Goal: Information Seeking & Learning: Learn about a topic

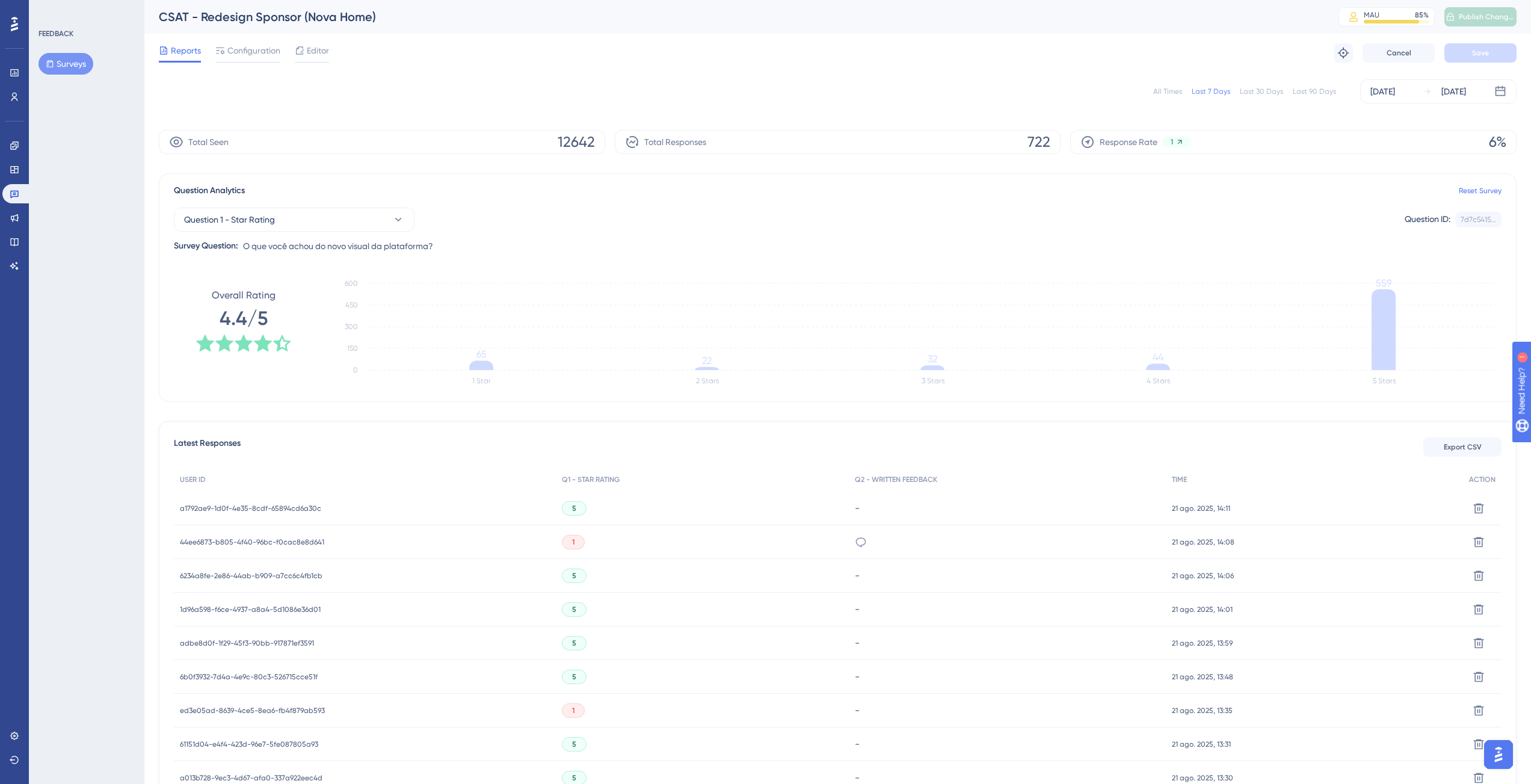
click at [771, 201] on div "Question 1 - Star Rating Question ID: 7d7c5415... Copy Survey Question: O que v…" at bounding box center [837, 225] width 1327 height 55
click at [774, 204] on div "Question 1 - Star Rating Question ID: 7d7c5415... Copy Survey Question: O que v…" at bounding box center [837, 225] width 1327 height 55
click at [861, 542] on icon at bounding box center [861, 541] width 12 height 12
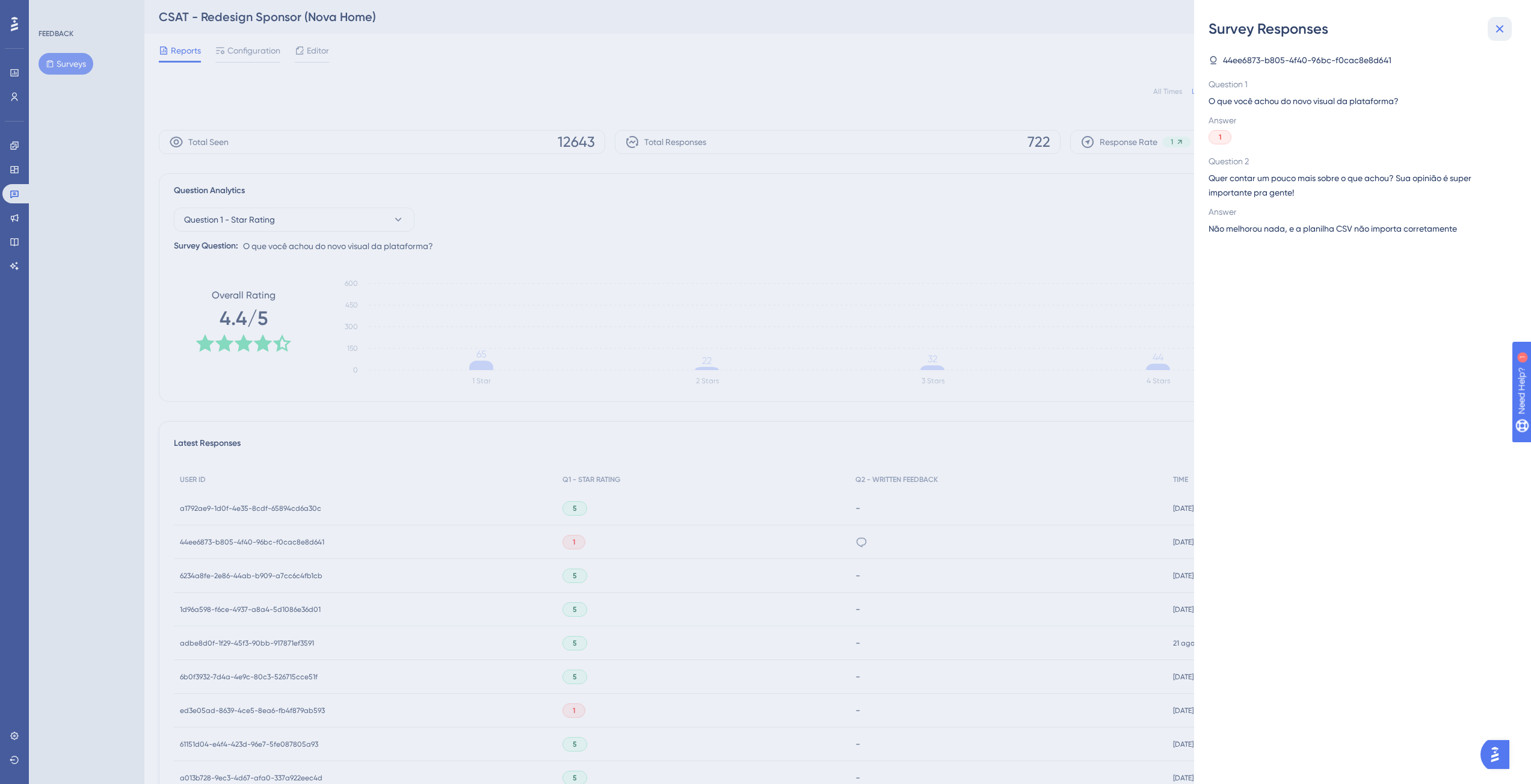
click at [1508, 27] on button at bounding box center [1500, 29] width 24 height 24
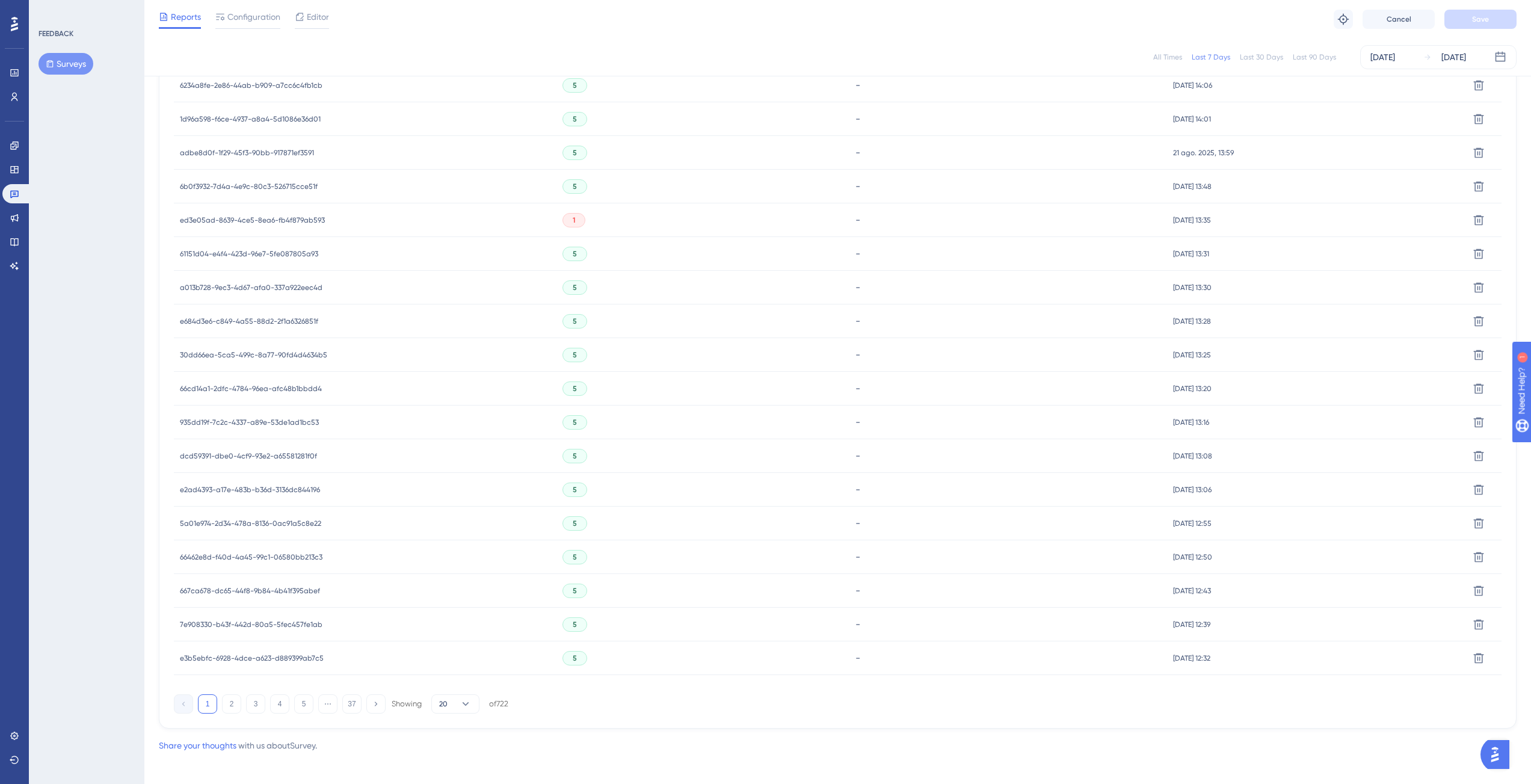
scroll to position [478, 0]
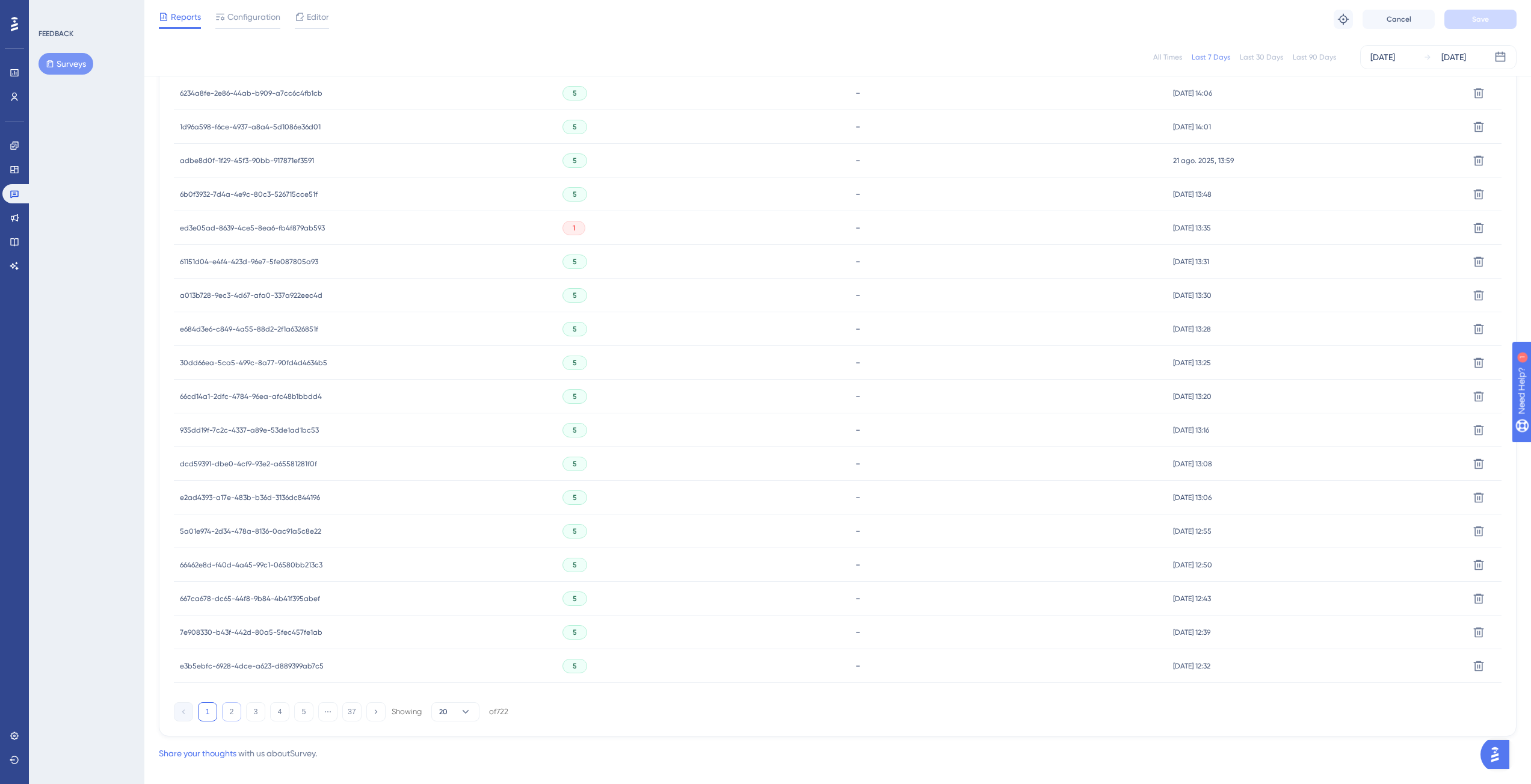
click at [227, 706] on button "2" at bounding box center [231, 712] width 19 height 19
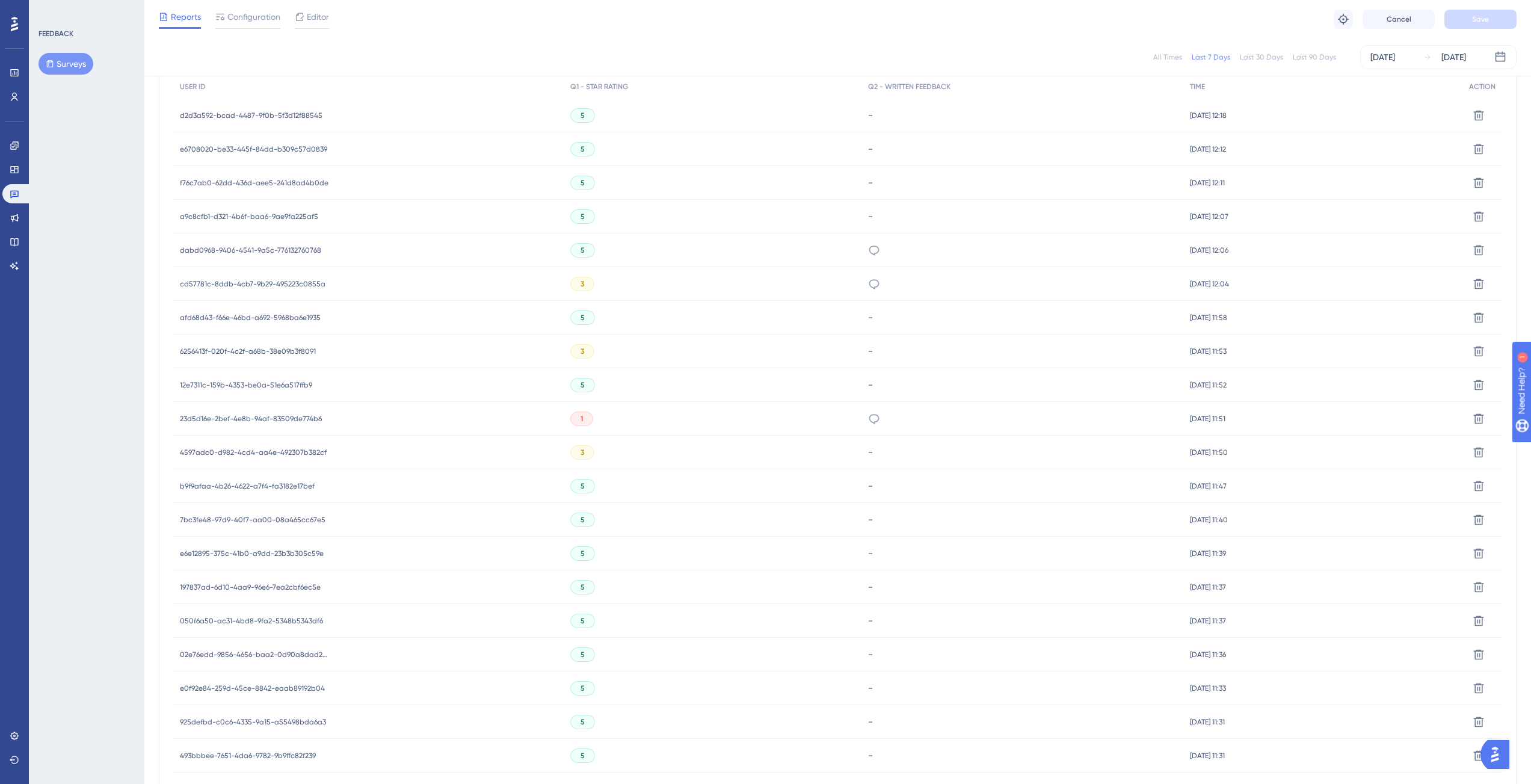
scroll to position [450, 0]
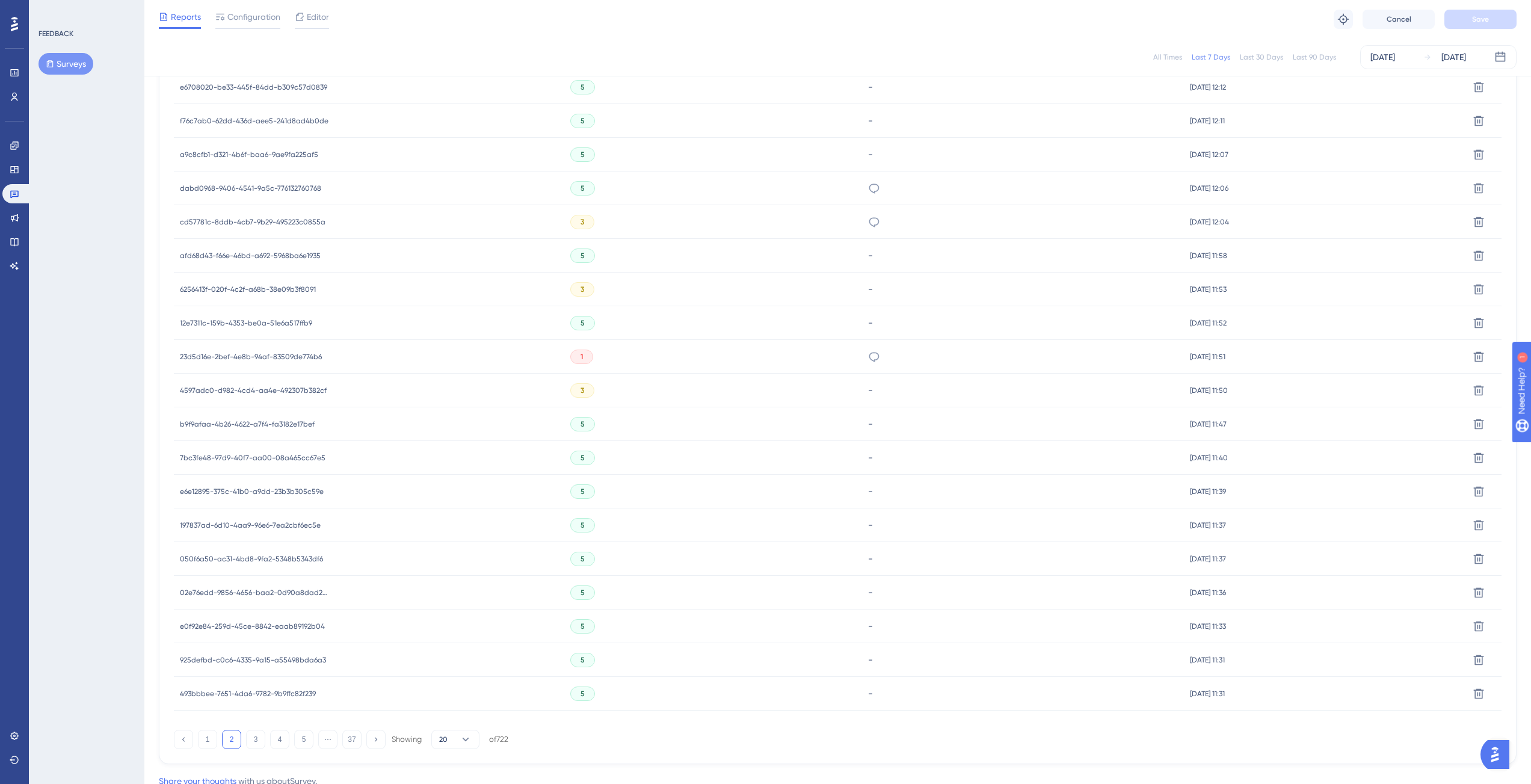
click at [868, 194] on icon at bounding box center [873, 188] width 12 height 12
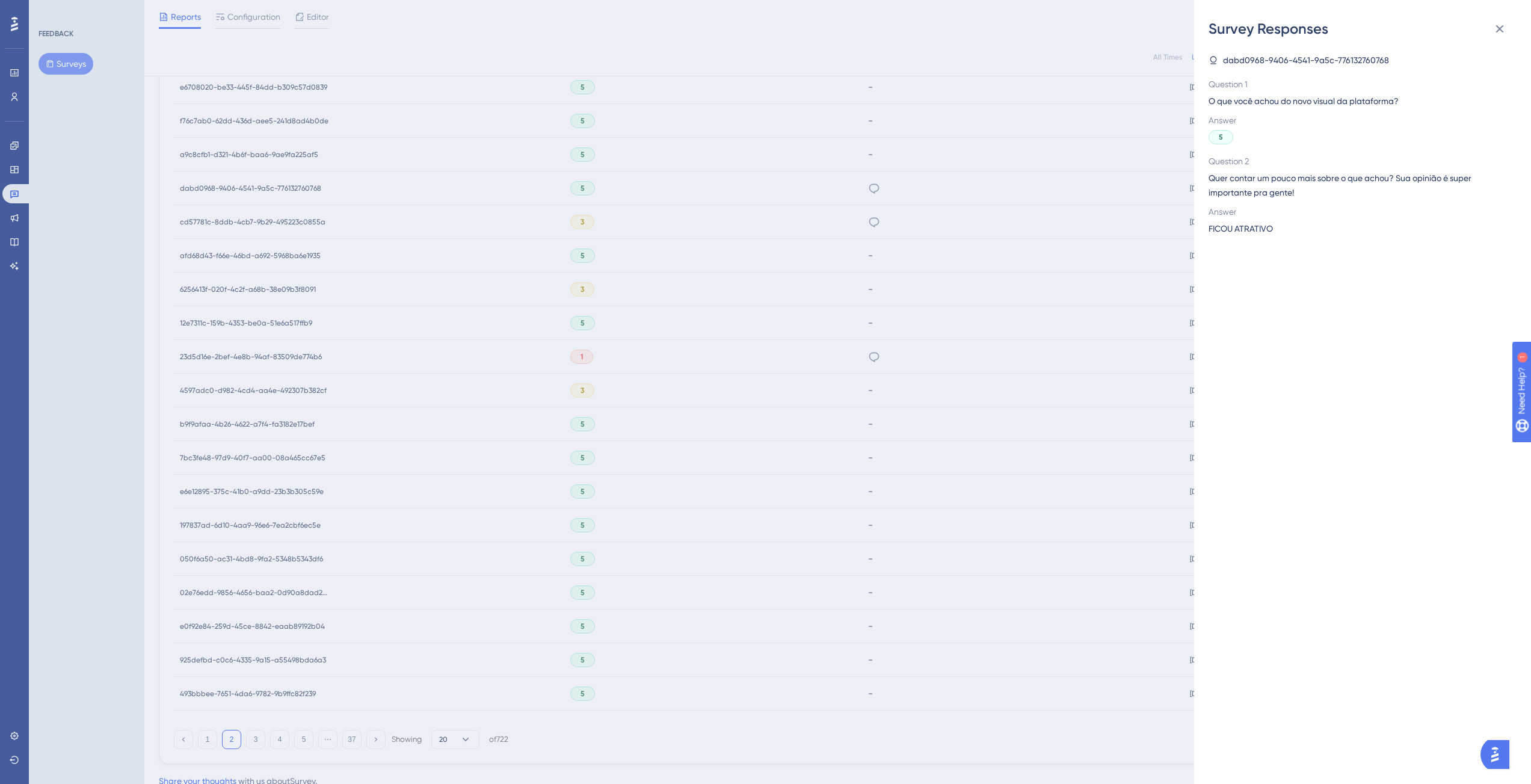
drag, startPoint x: 813, startPoint y: 245, endPoint x: 829, endPoint y: 231, distance: 21.3
click at [814, 245] on div "Survey Responses dabd0968-9406-4541-9a5c-776132760768 Question 1 O que você ach…" at bounding box center [765, 392] width 1531 height 784
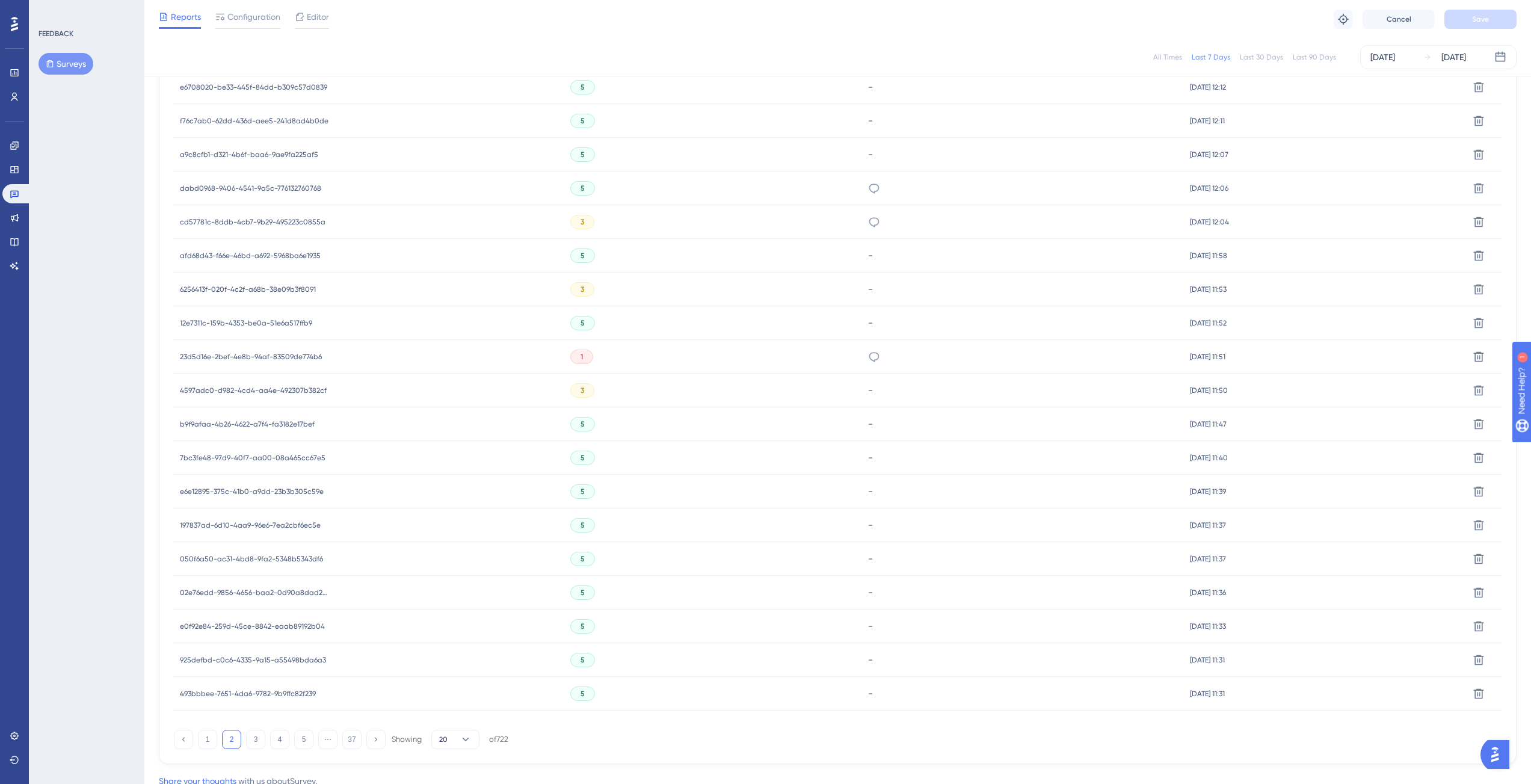
click at [862, 226] on div "A constante evolução de uma plataforma é sempre bem-vinda, especialmente quando…" at bounding box center [1023, 222] width 323 height 33
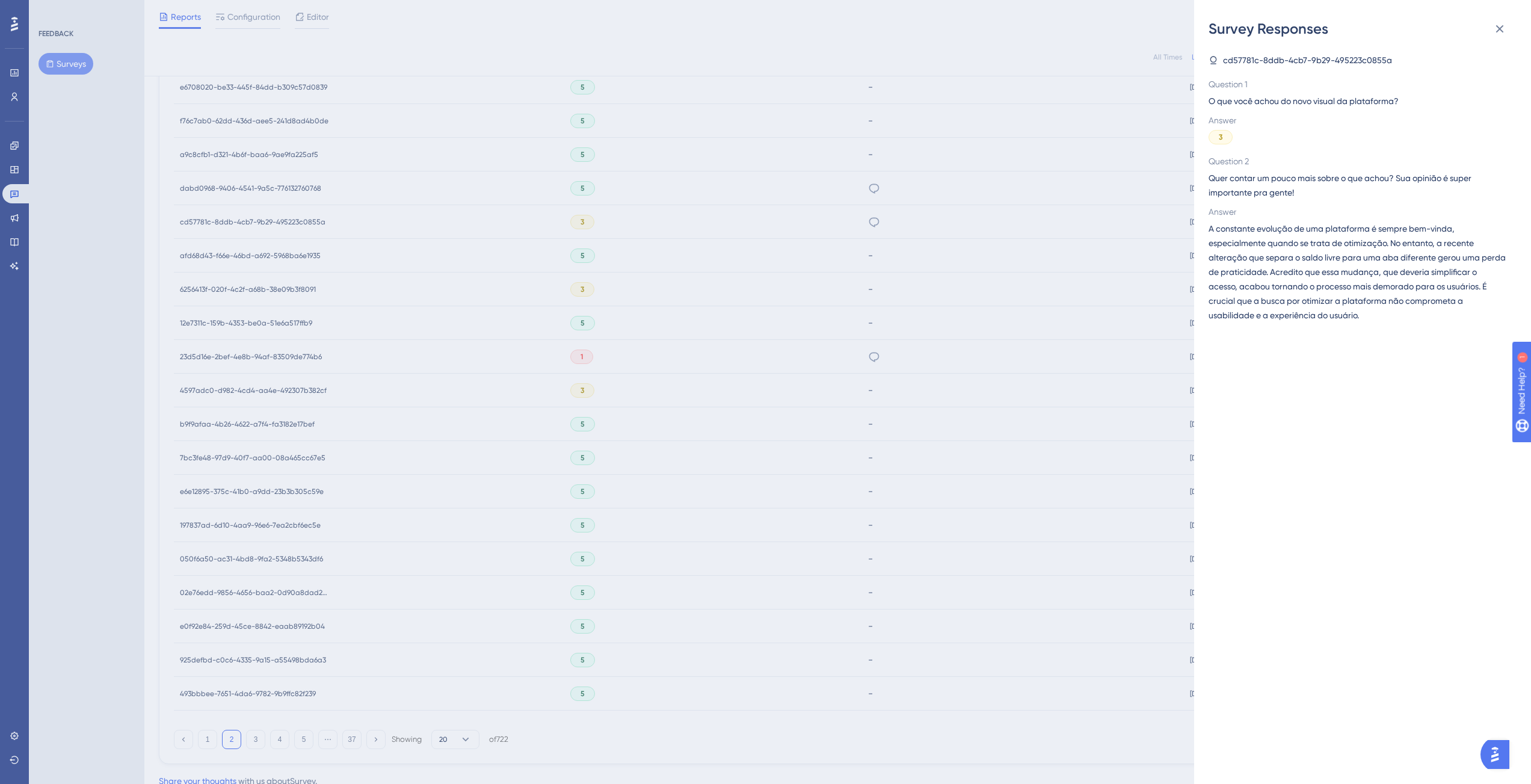
click at [931, 264] on div "Survey Responses cd57781c-8ddb-4cb7-9b29-495223c0855a Question 1 O que você ach…" at bounding box center [765, 392] width 1531 height 784
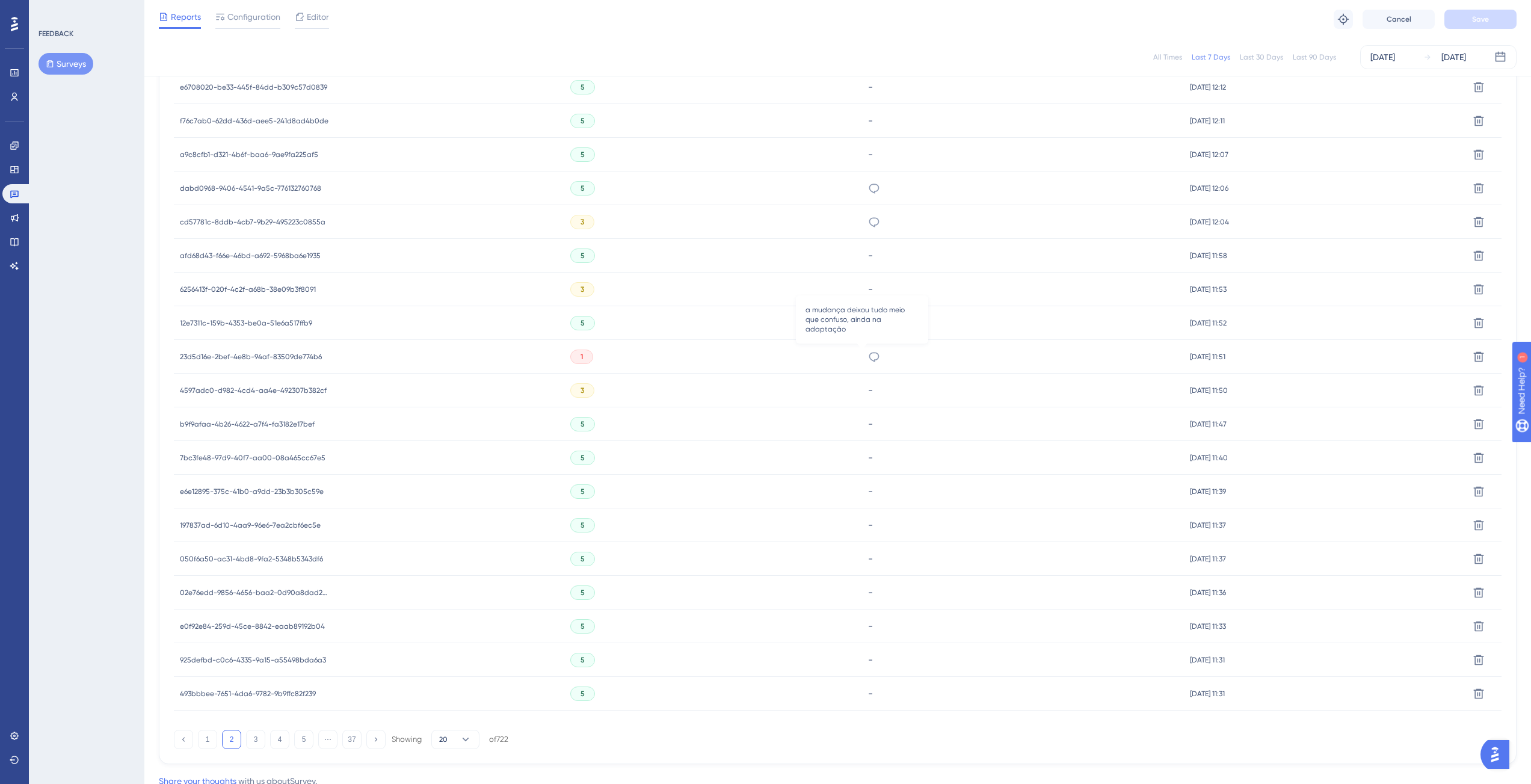
click at [868, 359] on icon at bounding box center [873, 357] width 12 height 12
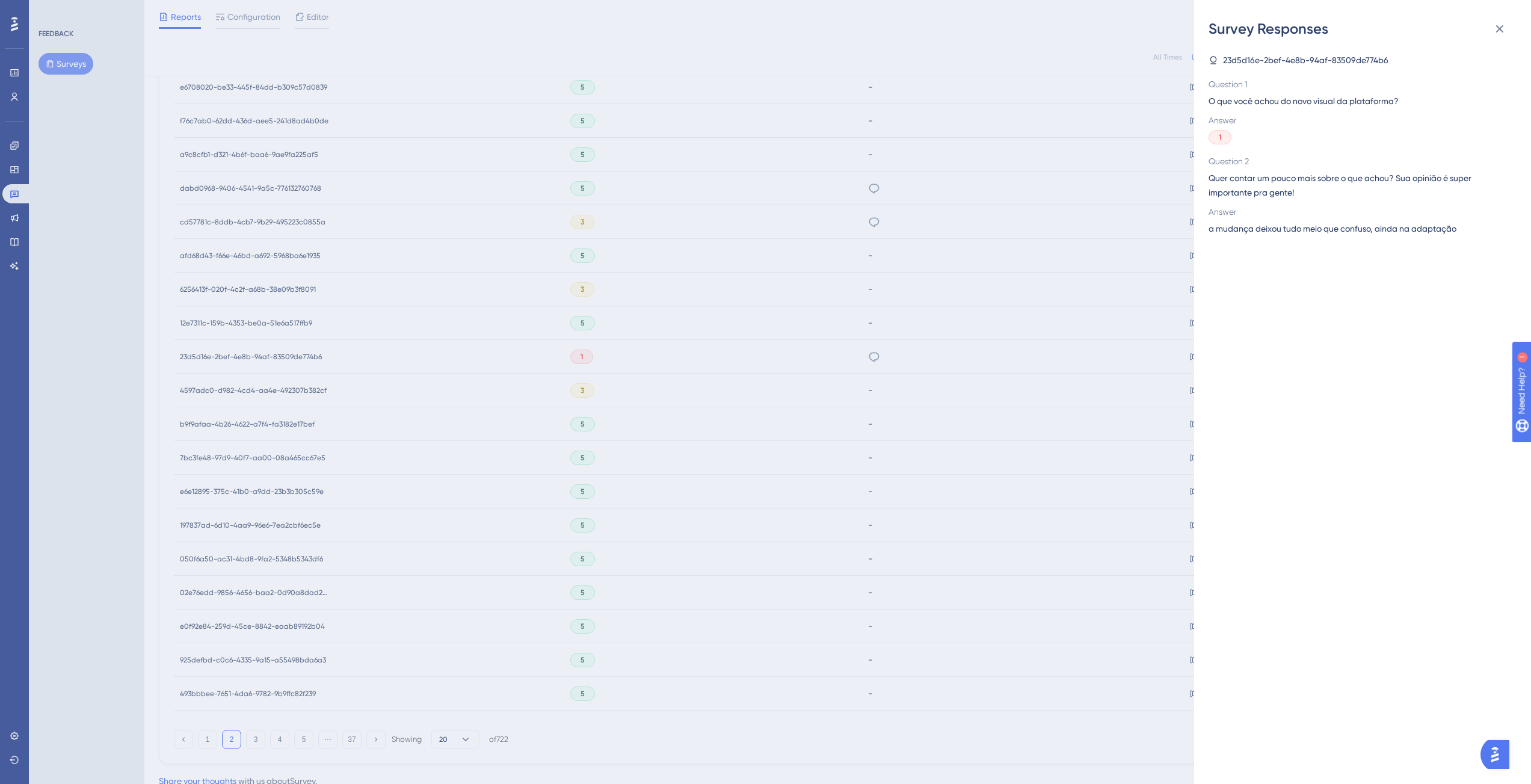
click at [994, 356] on div "Survey Responses 23d5d16e-2bef-4e8b-94af-83509de774b6 Question 1 O que você ach…" at bounding box center [765, 392] width 1531 height 784
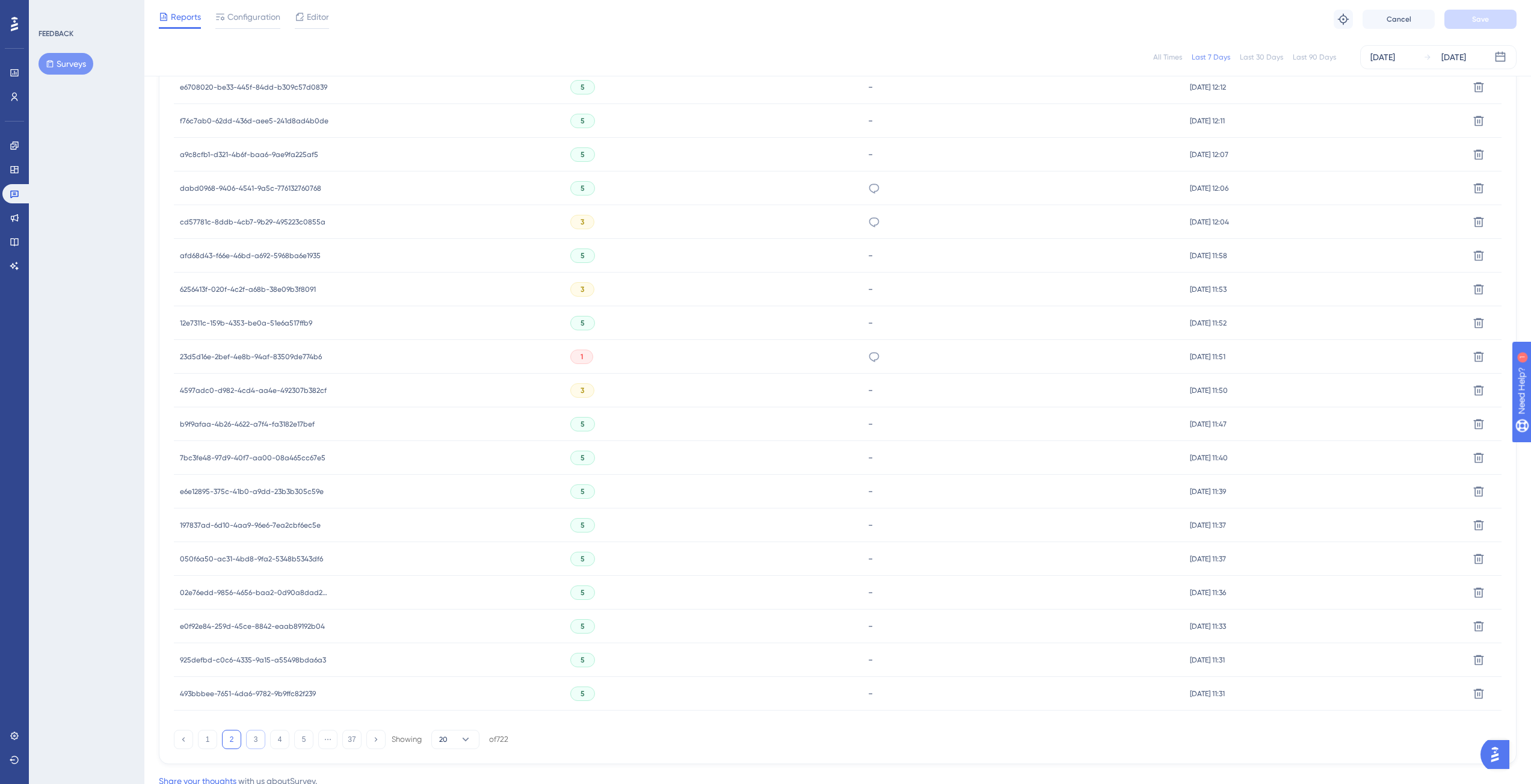
click at [256, 740] on button "3" at bounding box center [256, 739] width 19 height 19
click at [275, 737] on button "4" at bounding box center [280, 739] width 19 height 19
click at [868, 292] on div "NÃO GOSTEI, A OUTRA ERA DE MAIS FACIL ACESSO" at bounding box center [1008, 288] width 317 height 33
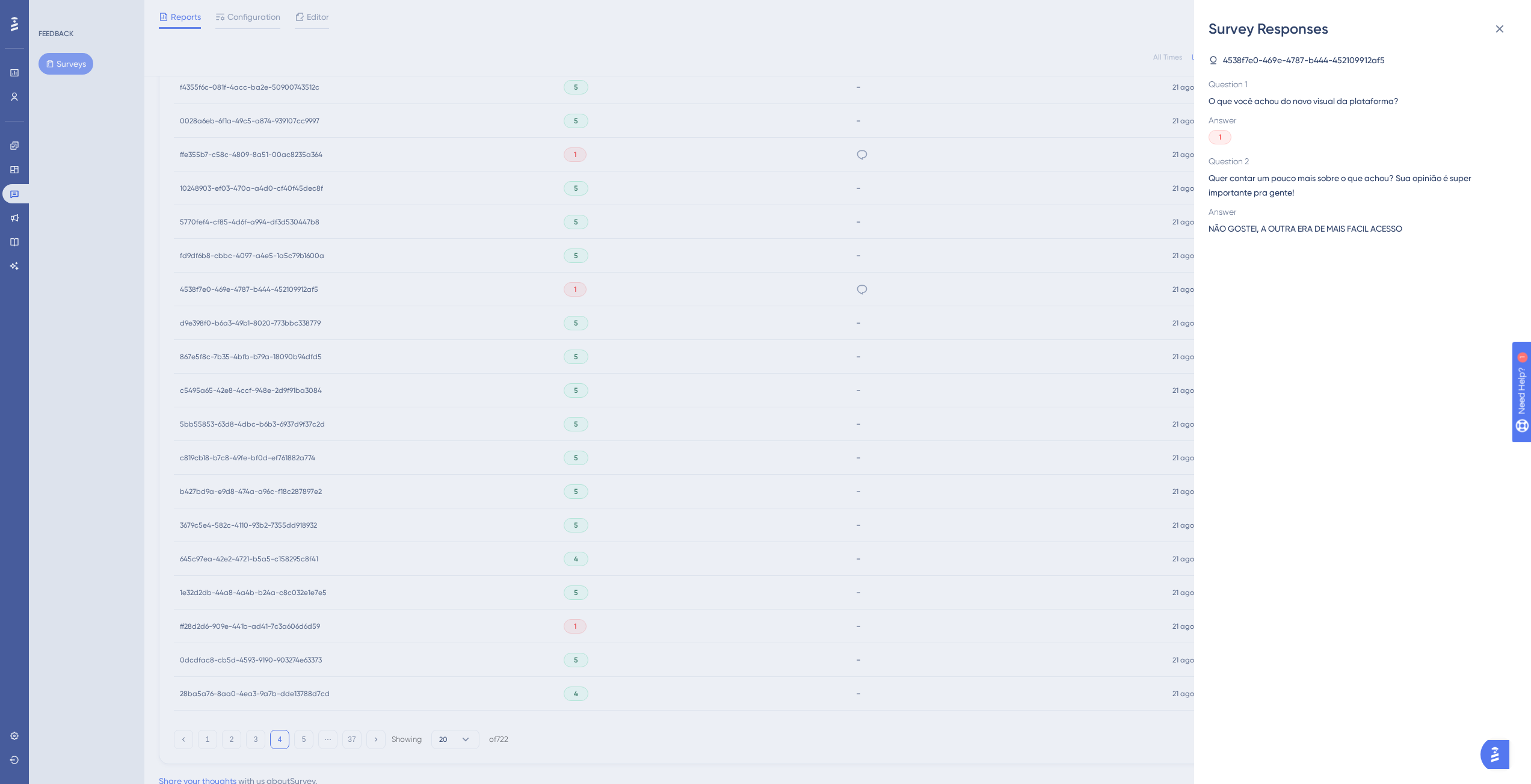
click at [1011, 269] on div "Survey Responses 4538f7e0-469e-4787-b444-452109912af5 Question 1 O que você ach…" at bounding box center [765, 392] width 1531 height 784
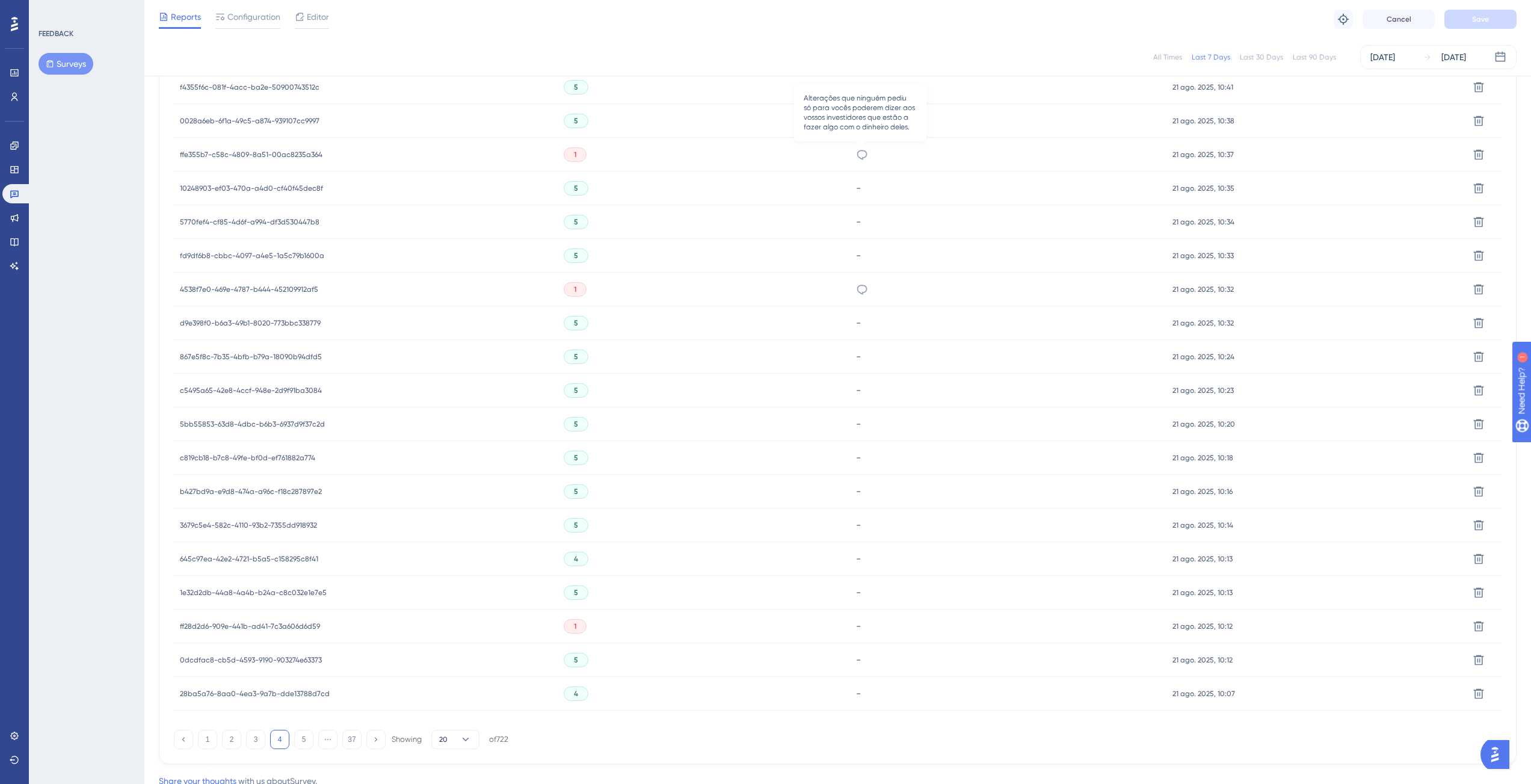
click at [856, 149] on icon at bounding box center [862, 154] width 12 height 12
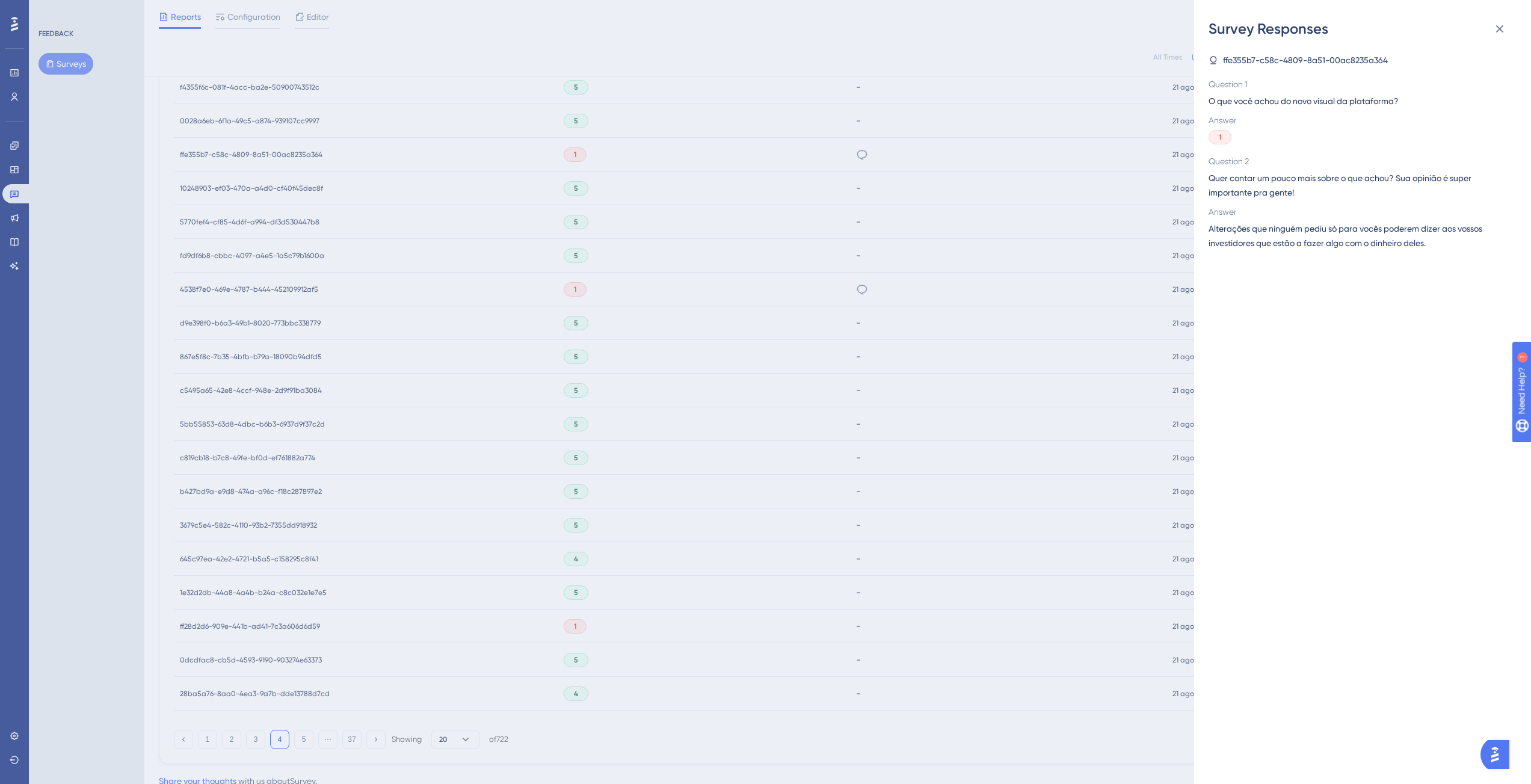
click at [924, 362] on div "Survey Responses ffe355b7-c58c-4809-8a51-00ac8235a364 Question 1 O que você ach…" at bounding box center [765, 392] width 1531 height 784
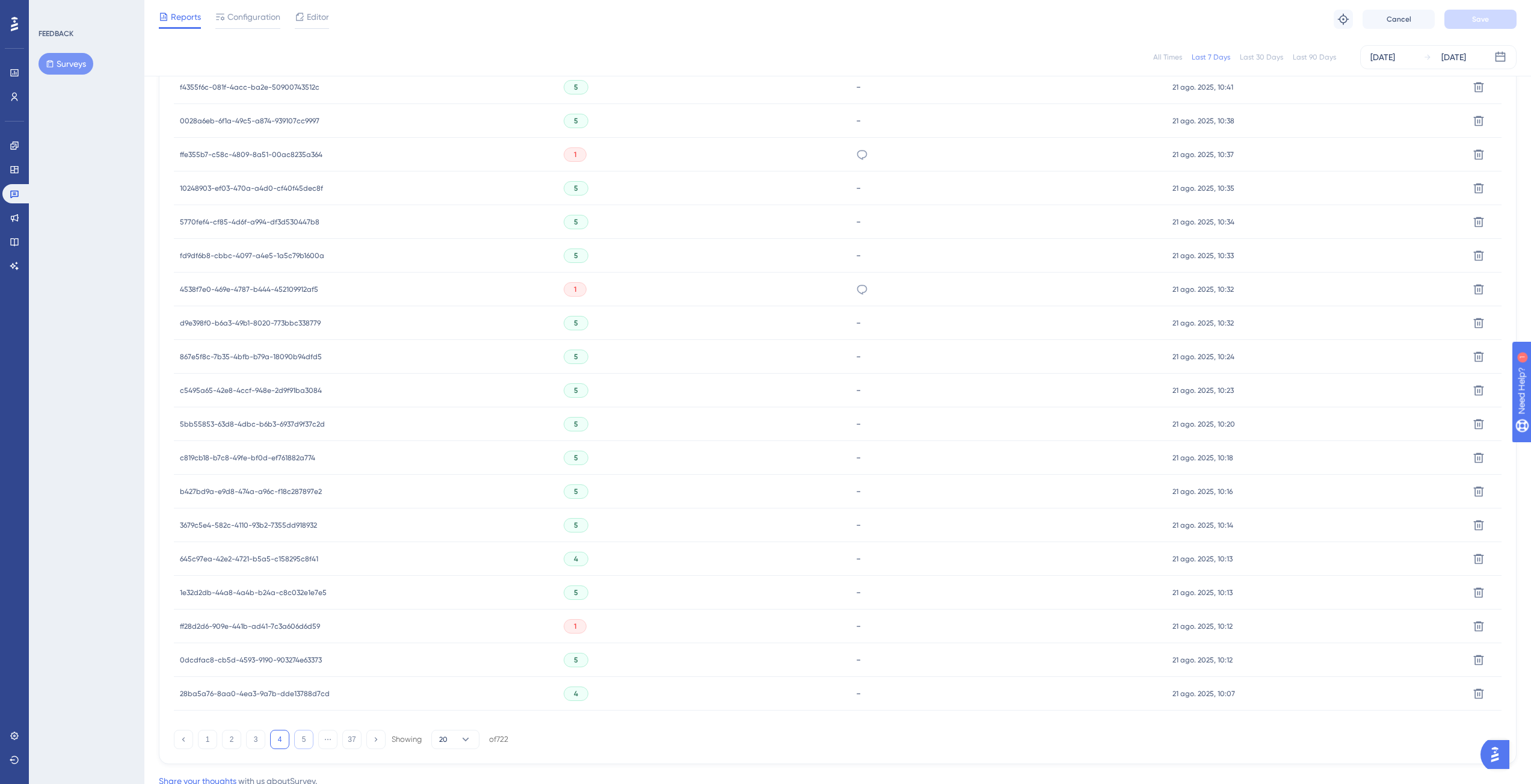
click at [304, 740] on button "5" at bounding box center [304, 739] width 19 height 19
click at [306, 735] on button "6" at bounding box center [304, 739] width 19 height 19
click at [858, 461] on icon at bounding box center [861, 458] width 10 height 10
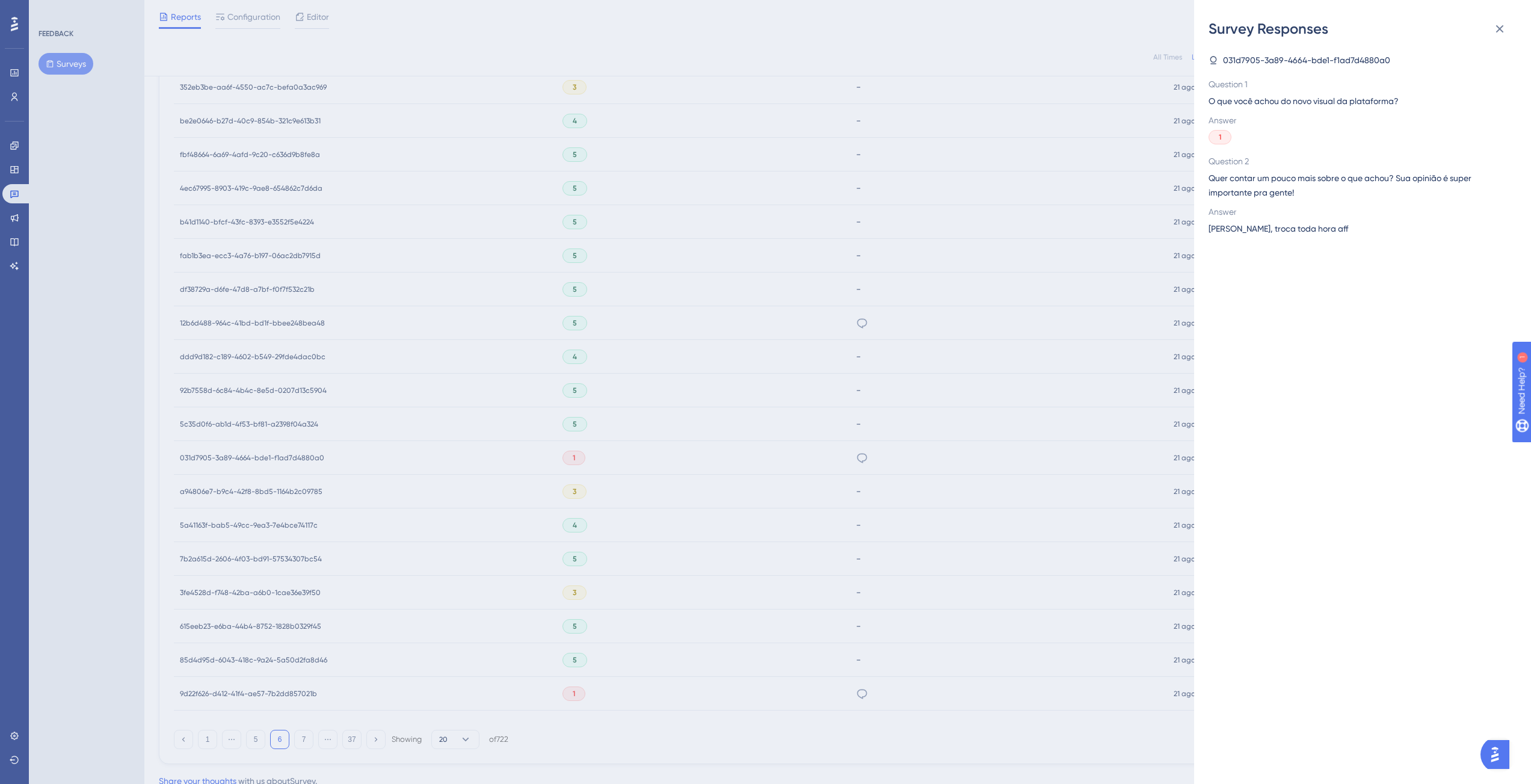
click at [985, 552] on div "Survey Responses 031d7905-3a89-4664-bde1-f1ad7d4880a0 Question 1 O que você ach…" at bounding box center [765, 392] width 1531 height 784
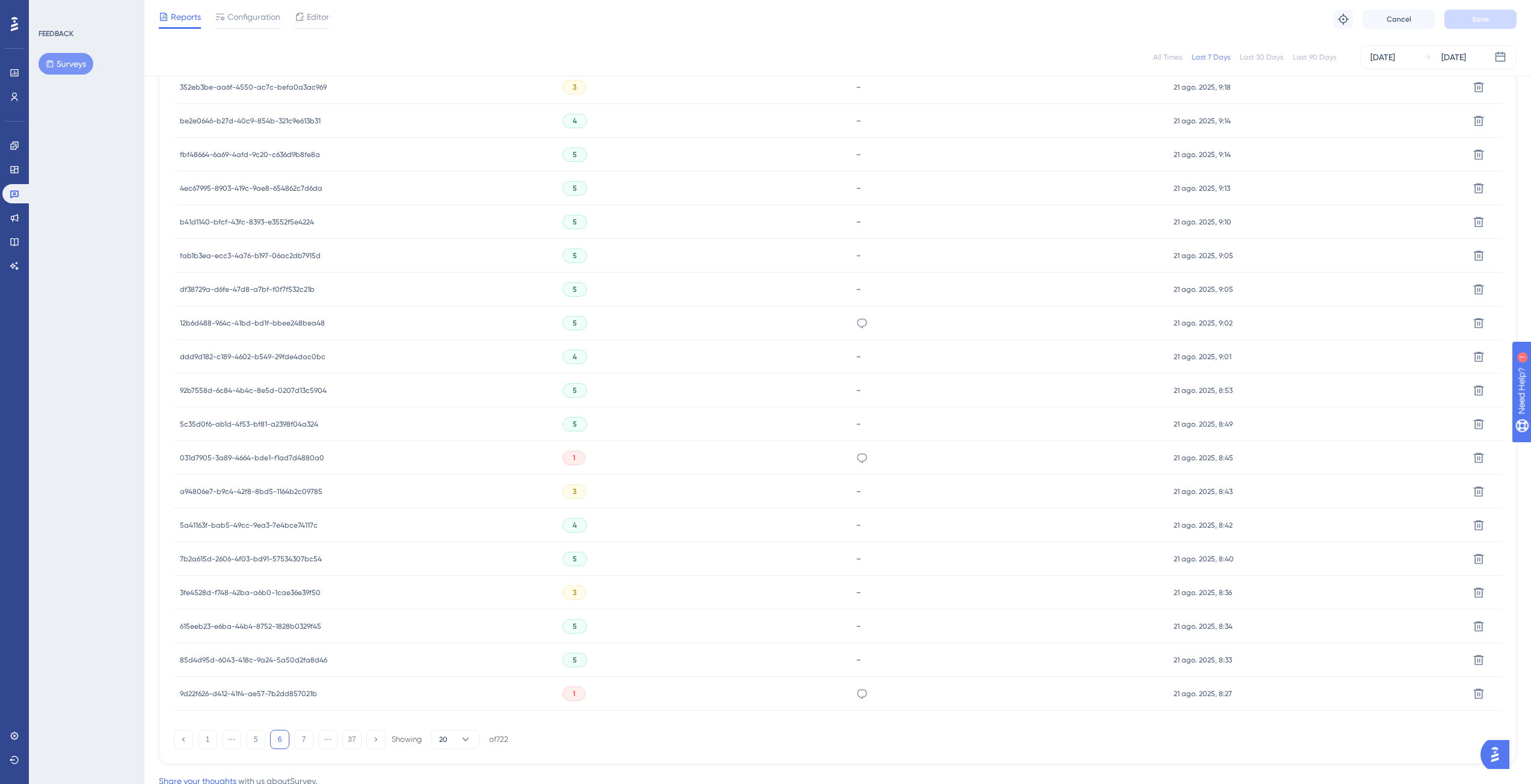
click at [853, 688] on div "tá confusa para colocar os valores" at bounding box center [1009, 693] width 318 height 33
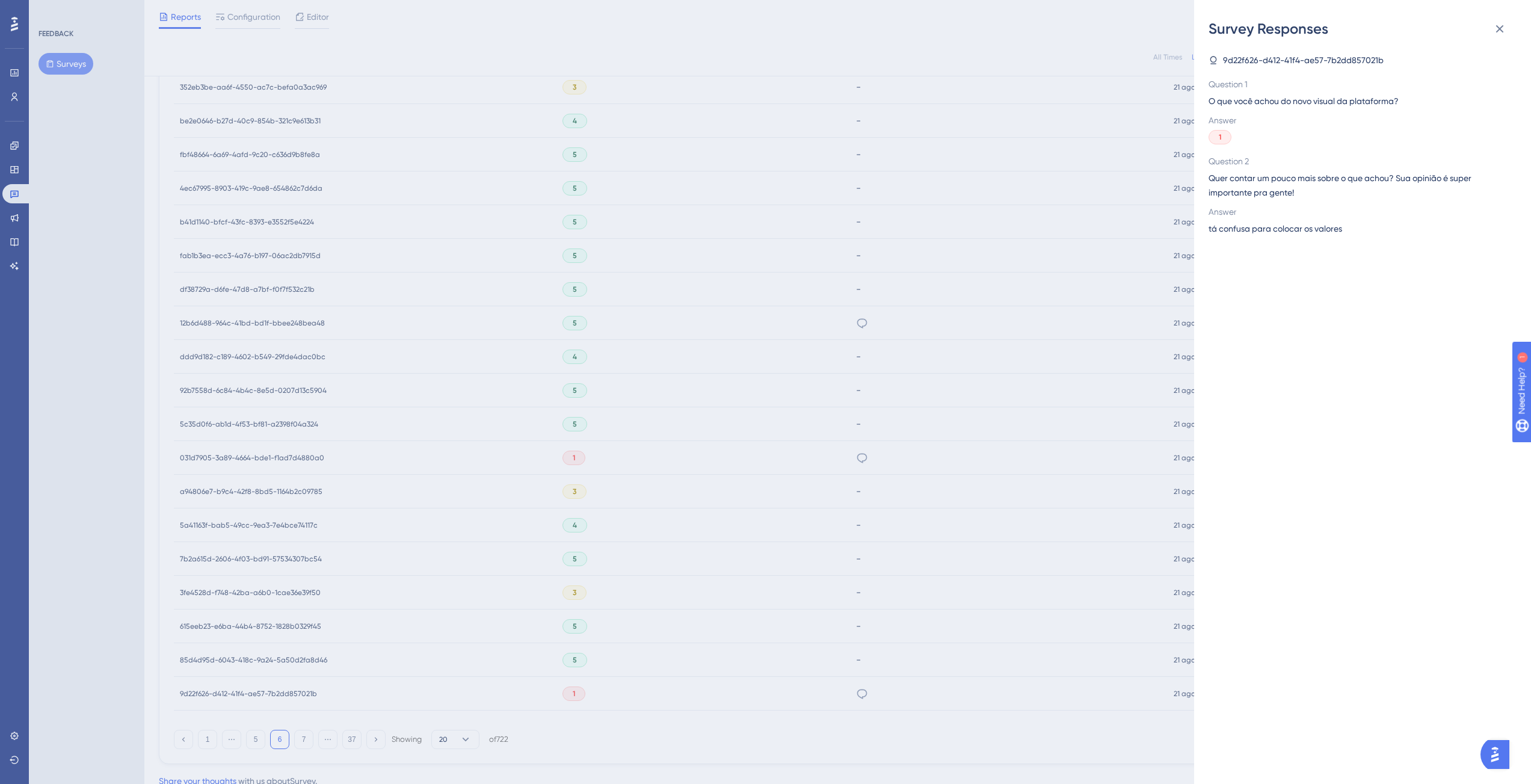
click at [797, 547] on div "Survey Responses 9d22f626-d412-41f4-ae57-7b2dd857021b Question 1 O que você ach…" at bounding box center [765, 392] width 1531 height 784
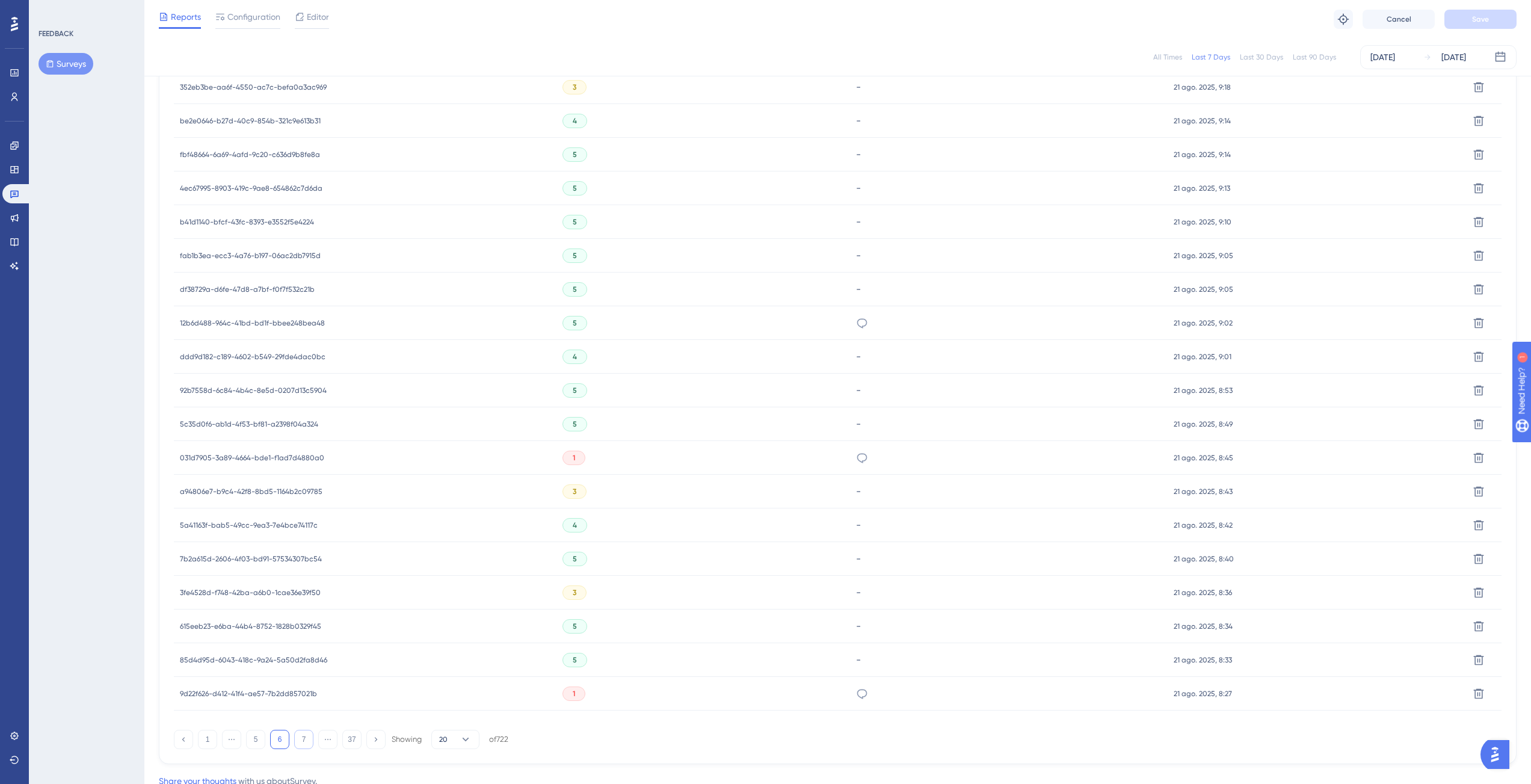
click at [309, 740] on button "7" at bounding box center [304, 739] width 19 height 19
click at [851, 558] on div "muito bom" at bounding box center [1010, 559] width 318 height 33
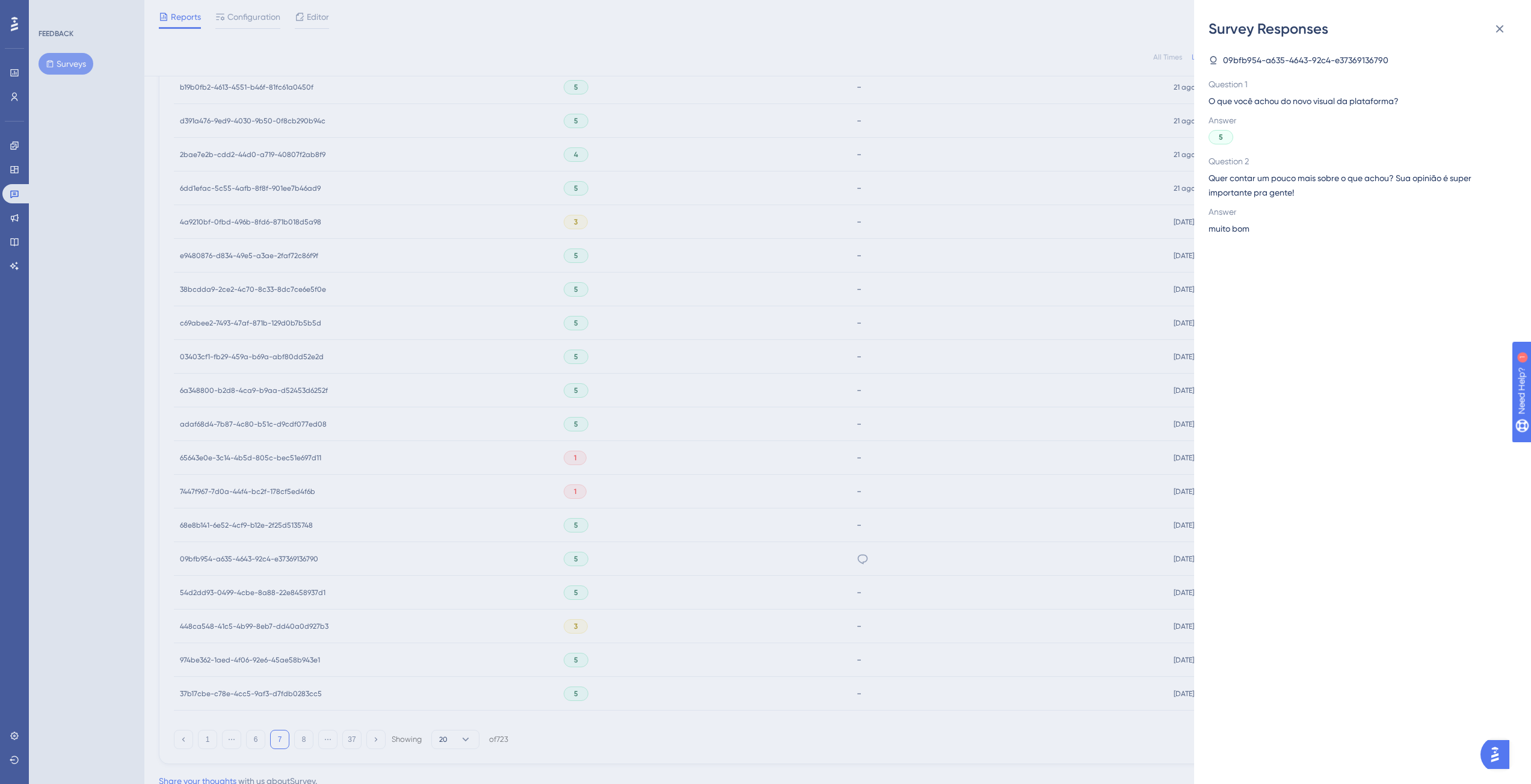
click at [958, 510] on div "Survey Responses 09bfb954-a635-4643-92c4-e37369136790 Question 1 O que você ach…" at bounding box center [765, 392] width 1531 height 784
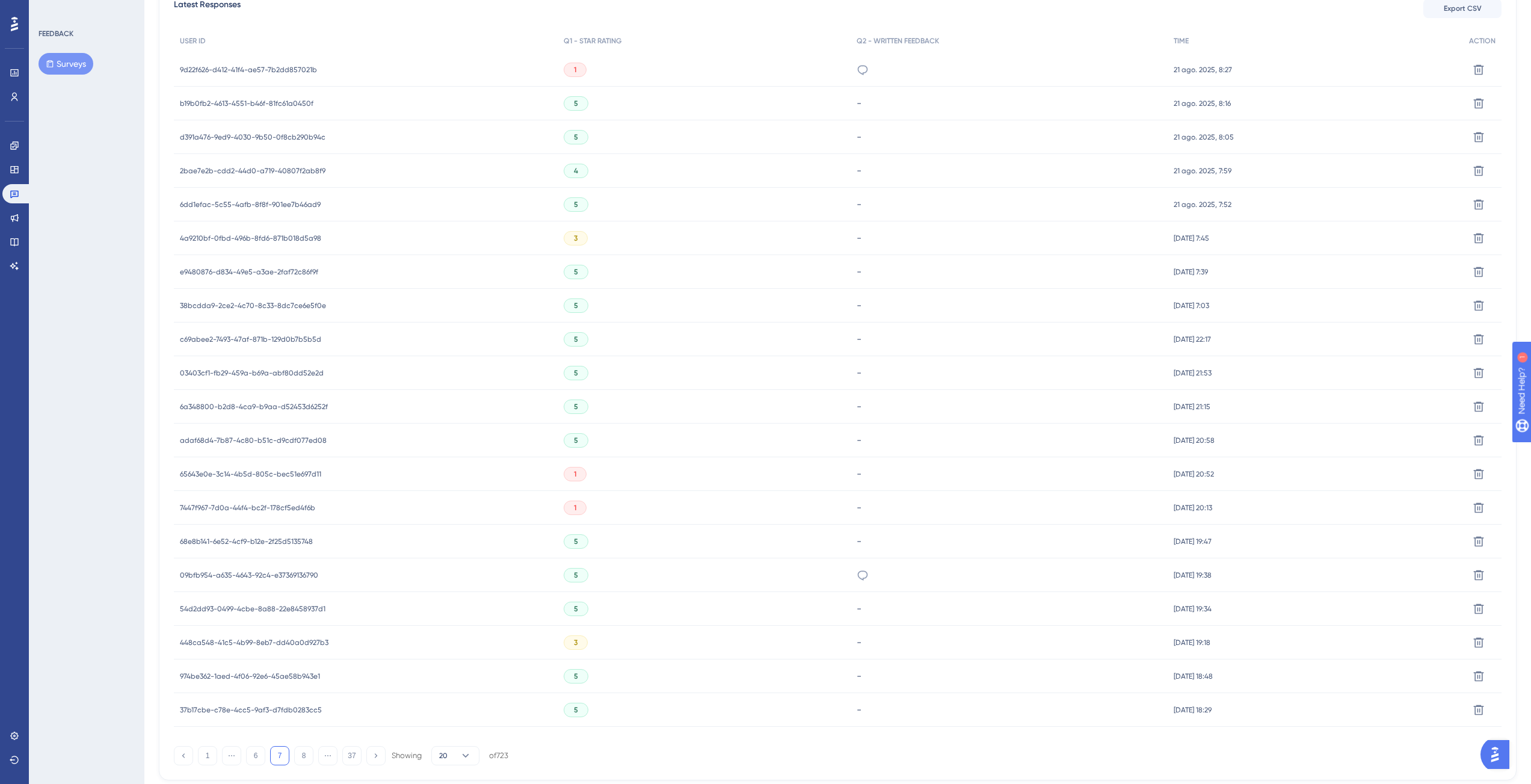
scroll to position [493, 0]
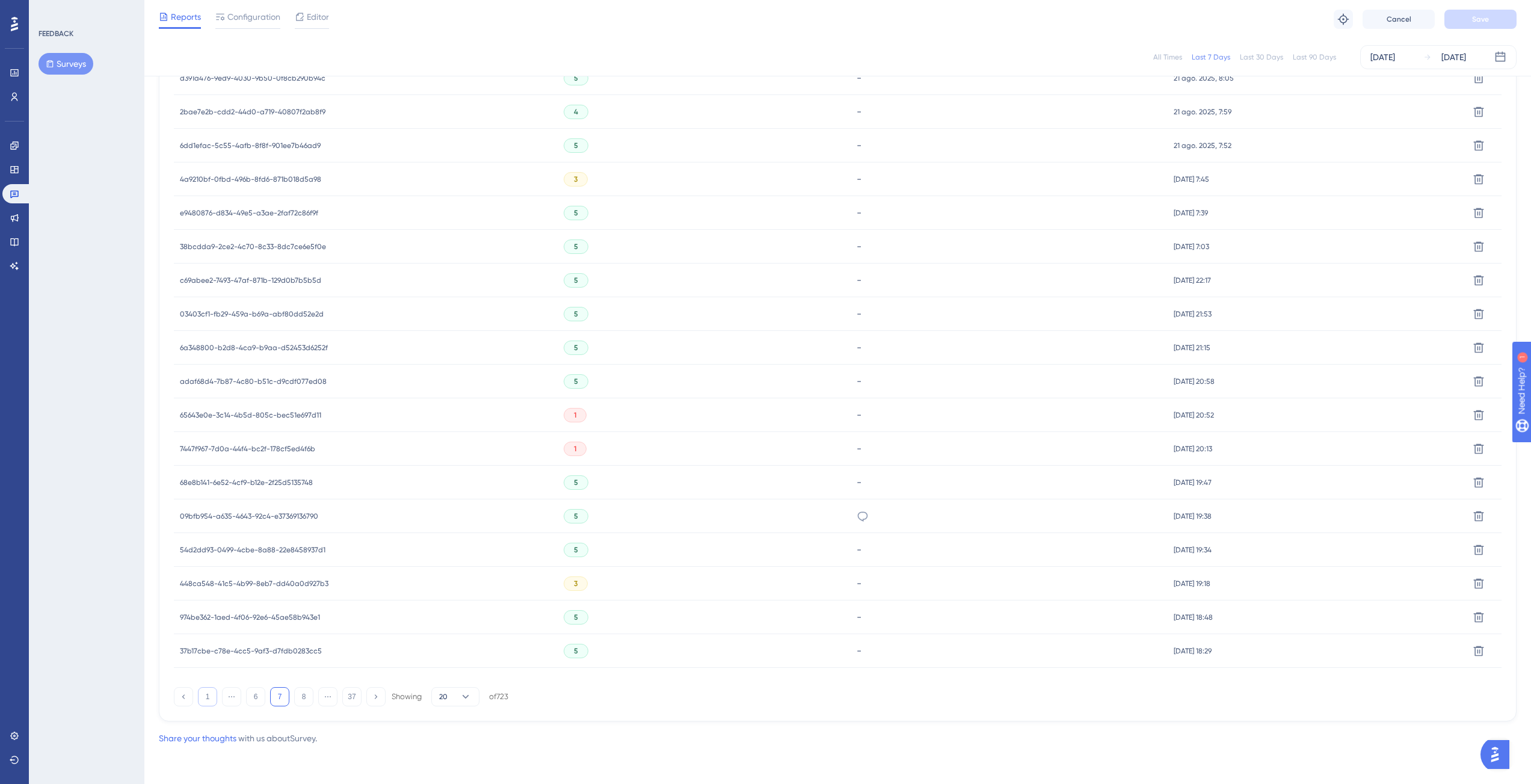
click at [209, 700] on button "1" at bounding box center [207, 696] width 19 height 19
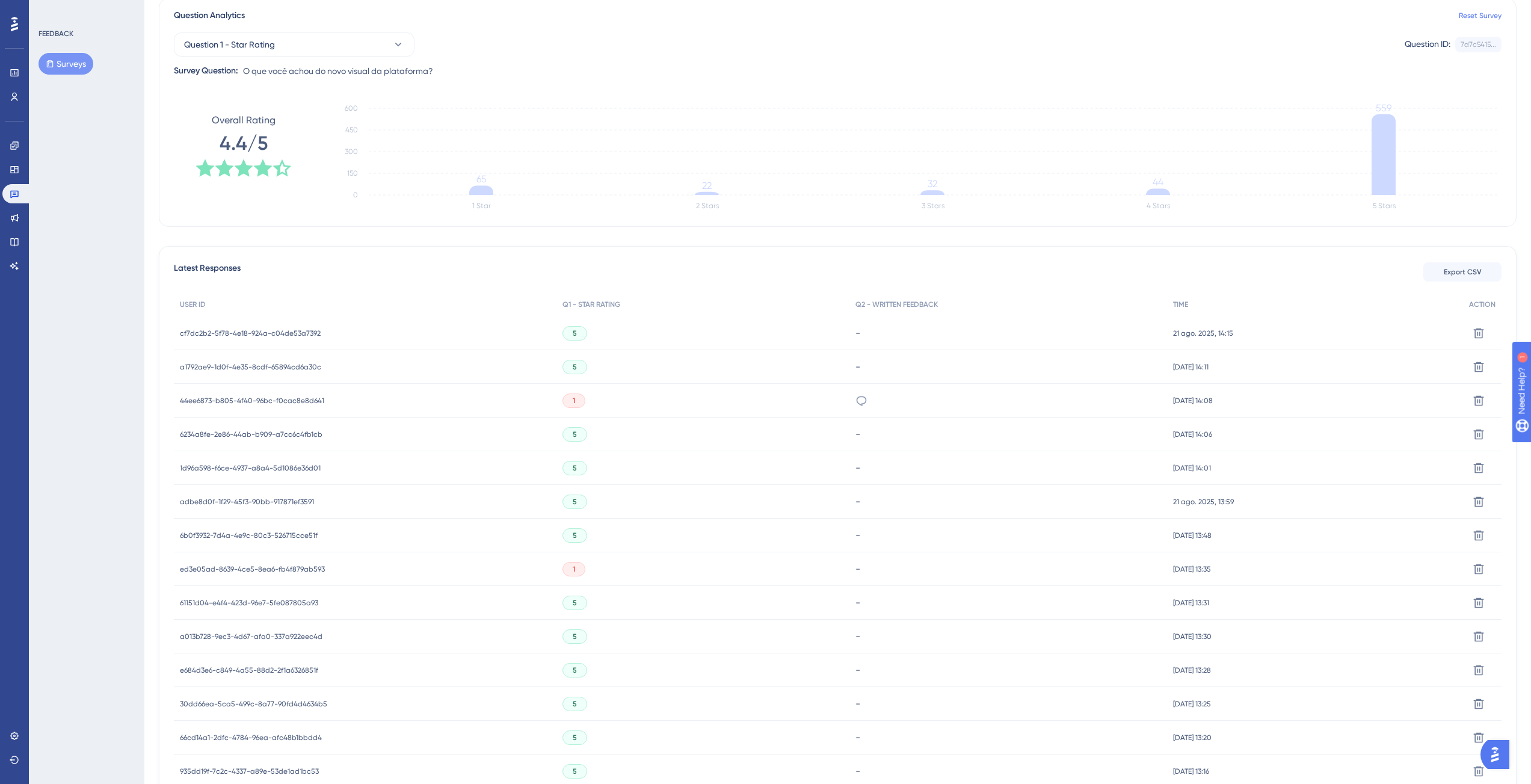
scroll to position [0, 0]
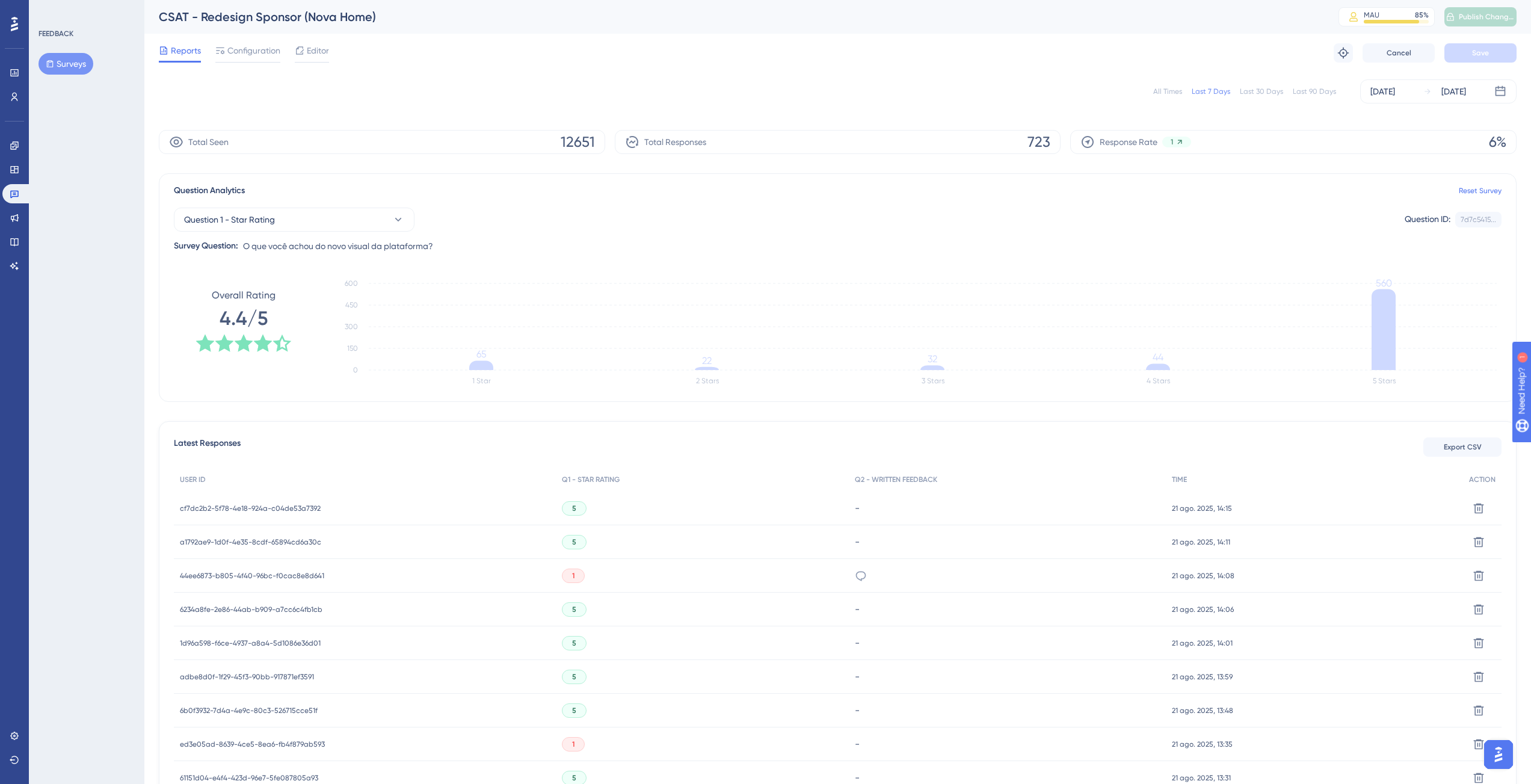
click at [544, 142] on div "Total Seen 12651" at bounding box center [382, 142] width 446 height 24
click at [587, 132] on span "12651" at bounding box center [578, 142] width 34 height 19
drag, startPoint x: 581, startPoint y: 138, endPoint x: 462, endPoint y: 161, distance: 121.2
click at [581, 138] on span "12651" at bounding box center [578, 142] width 34 height 19
click at [279, 214] on button "Question 1 - Star Rating" at bounding box center [294, 219] width 241 height 24
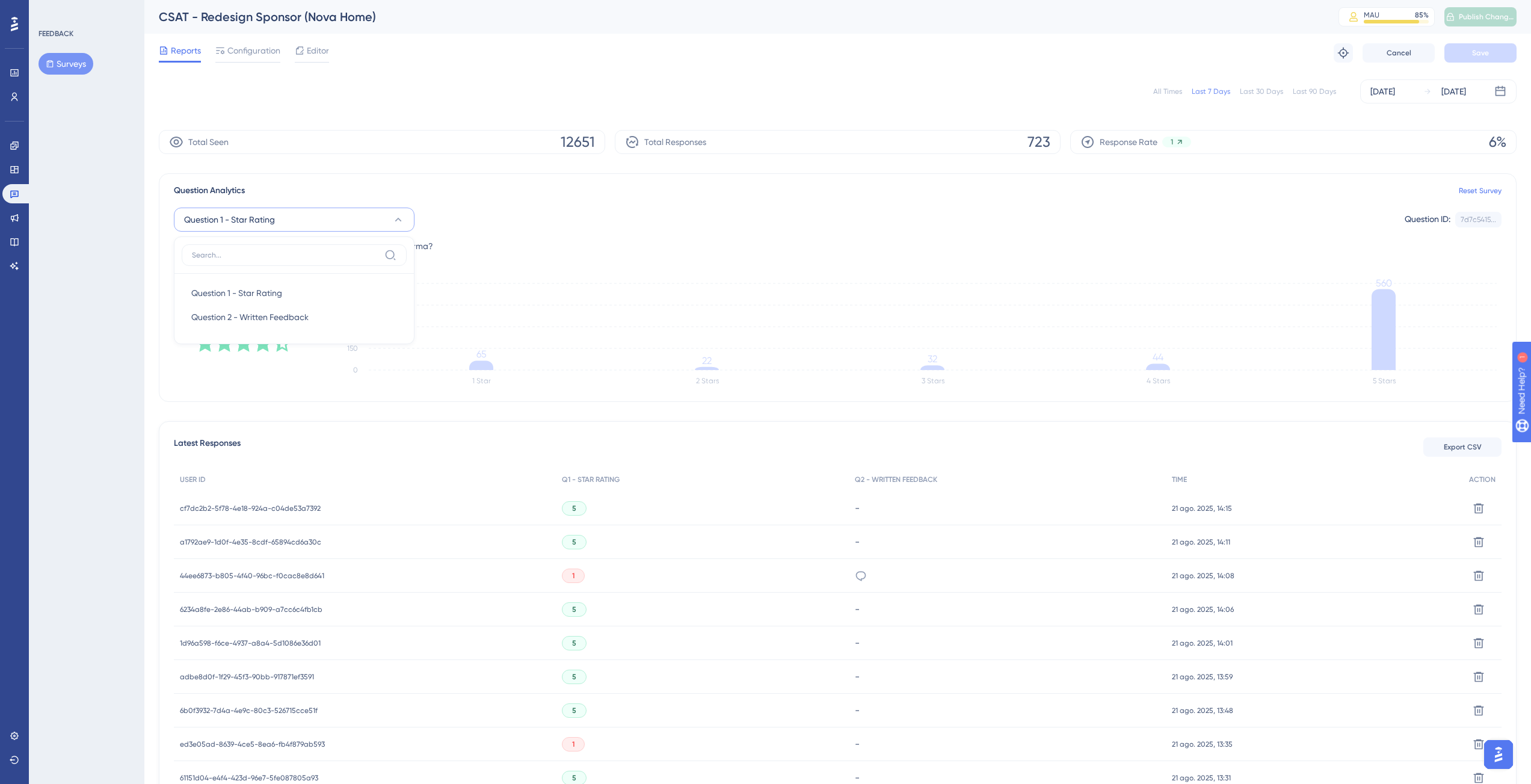
click at [436, 176] on div "Question Analytics Reset Survey Question 1 - Star Rating Question 1 - Star Rati…" at bounding box center [837, 287] width 1358 height 228
click at [450, 171] on div "All Times Last 7 Days Last 30 Days Last 90 Days Aug 15 2025 Aug 21 2025 Total S…" at bounding box center [837, 645] width 1358 height 1147
